Goal: Use online tool/utility: Utilize a website feature to perform a specific function

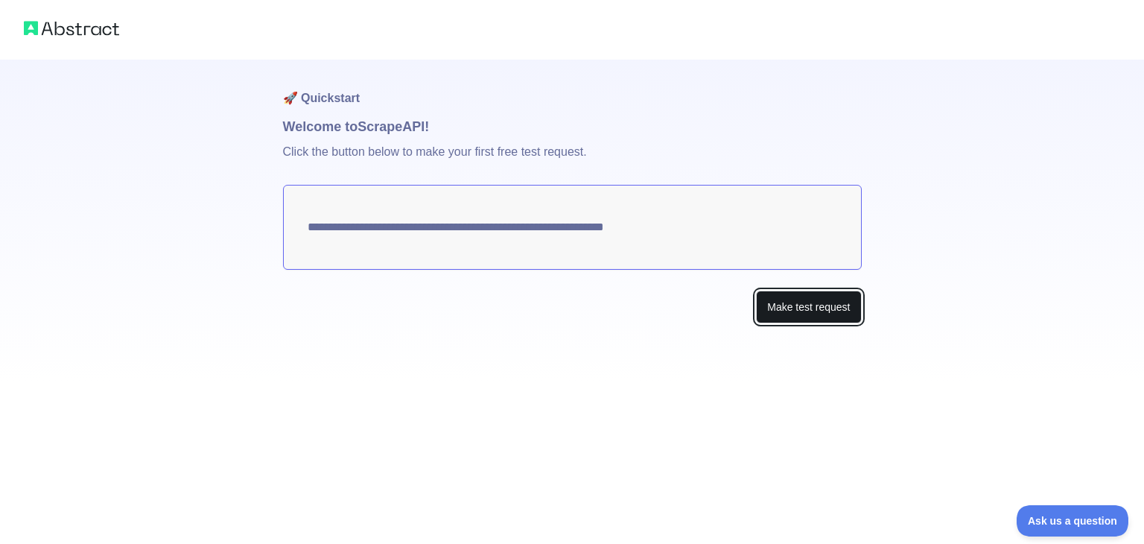
click at [791, 305] on button "Make test request" at bounding box center [808, 307] width 105 height 34
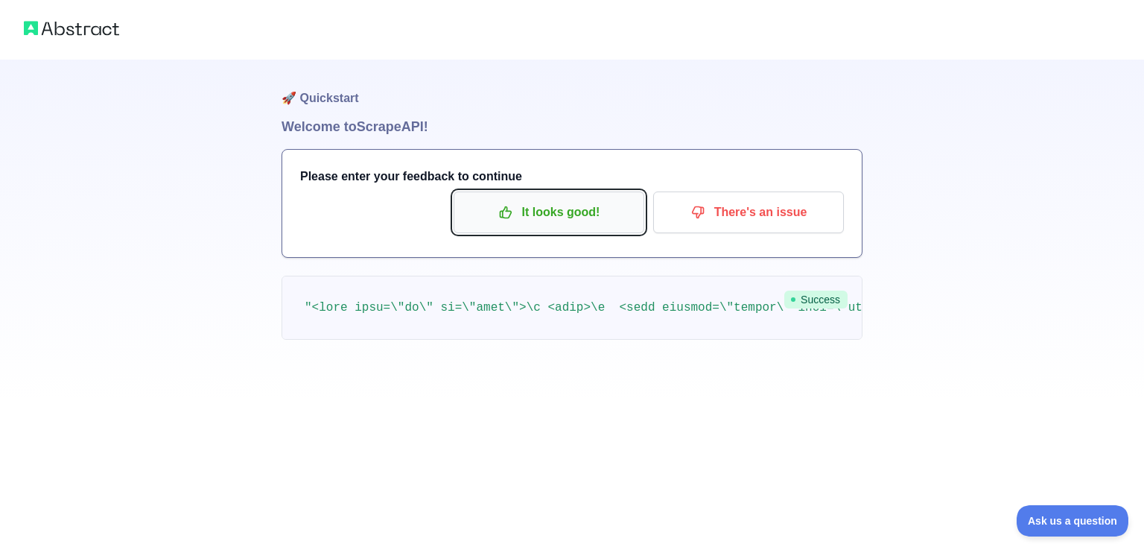
click at [602, 218] on p "It looks good!" at bounding box center [549, 212] width 168 height 25
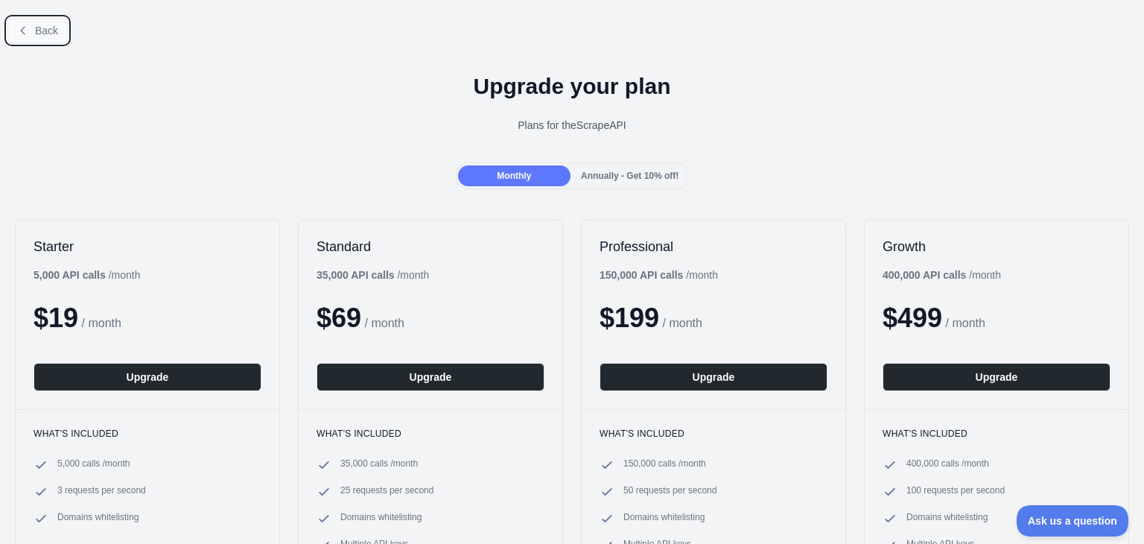
click at [45, 27] on span "Back" at bounding box center [46, 31] width 23 height 12
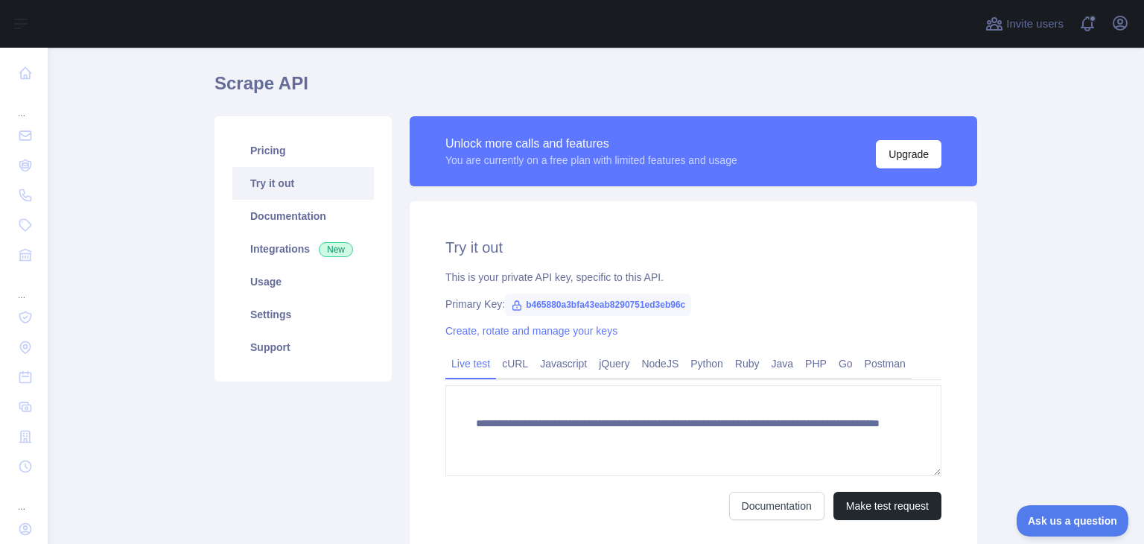
scroll to position [74, 0]
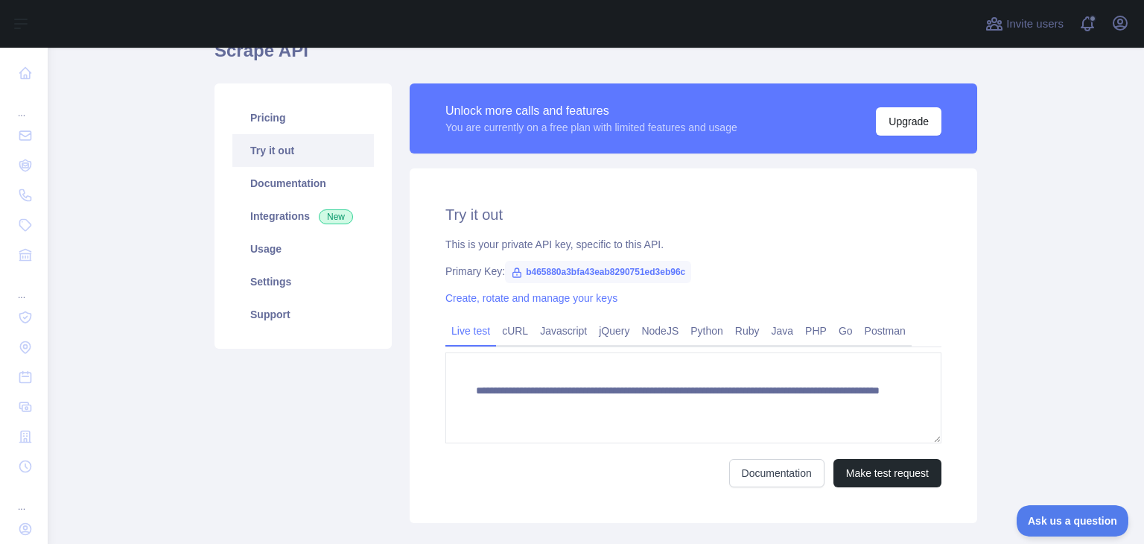
click at [519, 262] on span "b465880a3bfa43eab8290751ed3eb96c" at bounding box center [598, 272] width 186 height 22
click at [892, 475] on button "Make test request" at bounding box center [887, 473] width 108 height 28
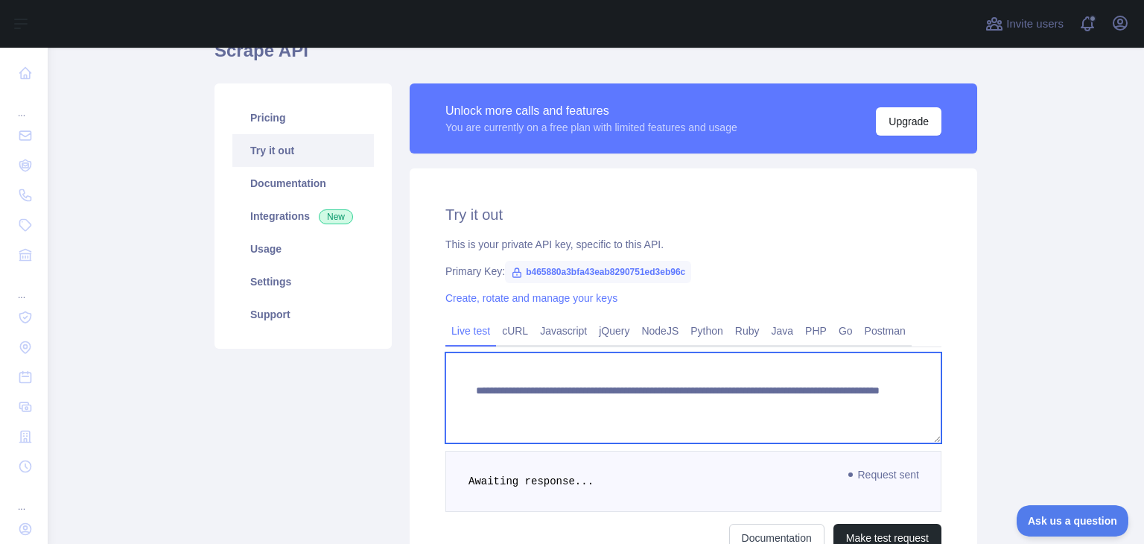
drag, startPoint x: 865, startPoint y: 410, endPoint x: 426, endPoint y: 377, distance: 439.9
click at [426, 377] on div "**********" at bounding box center [693, 377] width 567 height 419
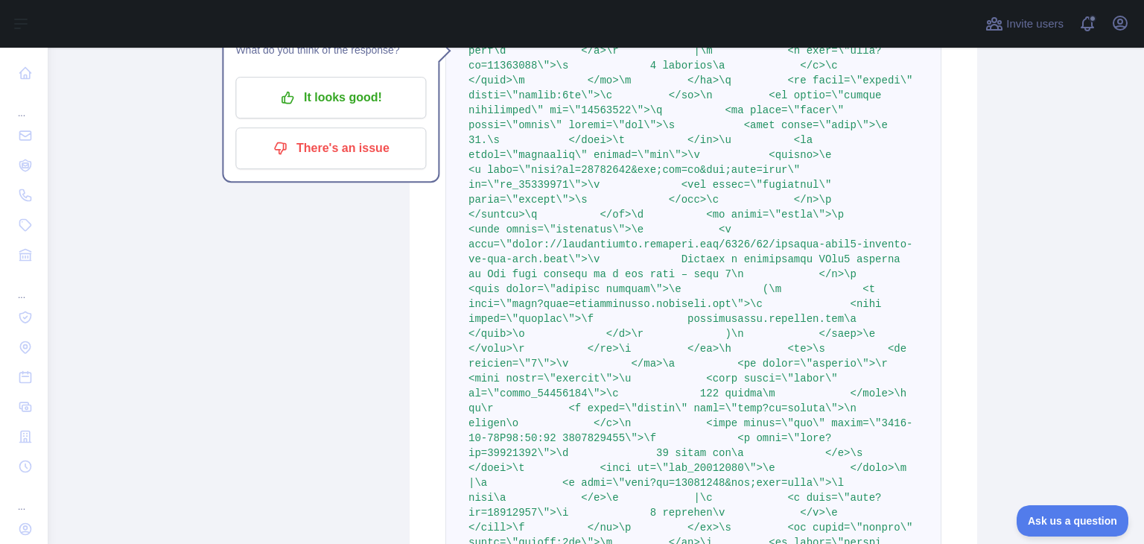
scroll to position [12724, 0]
